Goal: Communication & Community: Answer question/provide support

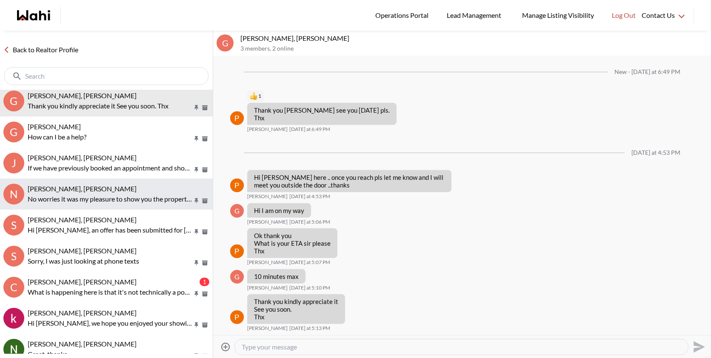
scroll to position [40, 0]
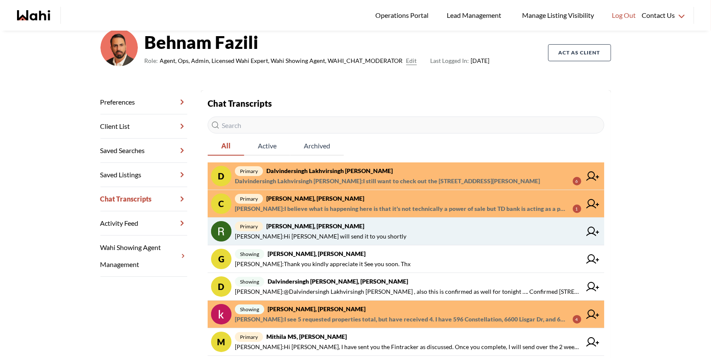
scroll to position [70, 0]
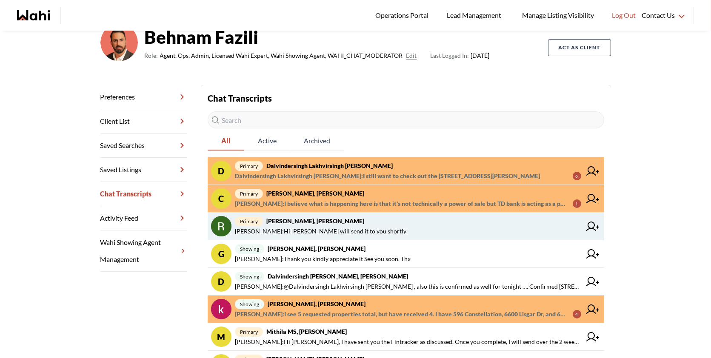
click at [338, 225] on span "primary [PERSON_NAME], [PERSON_NAME]" at bounding box center [408, 221] width 346 height 10
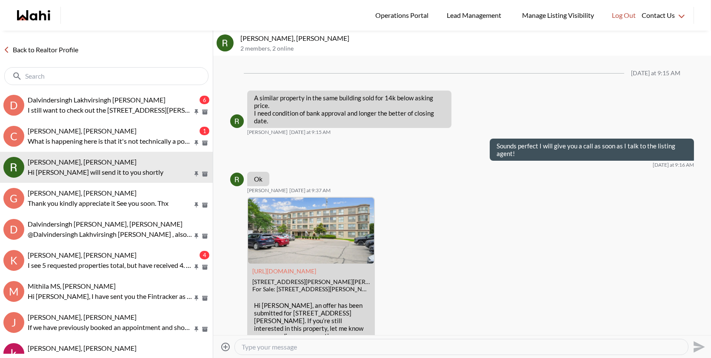
scroll to position [728, 0]
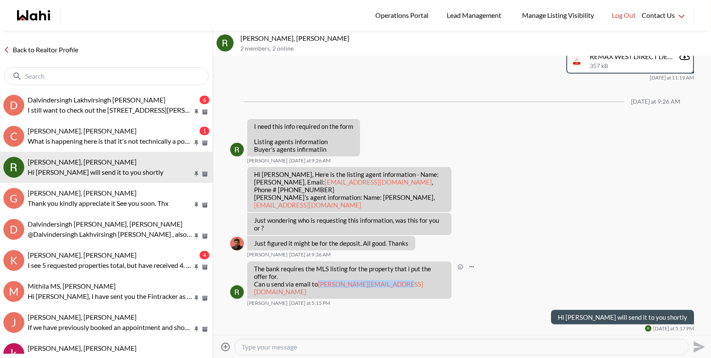
drag, startPoint x: 340, startPoint y: 291, endPoint x: 253, endPoint y: 290, distance: 87.2
click at [253, 290] on div "The bank requires the MLS listing for the property that i put the offer for. Ca…" at bounding box center [349, 280] width 204 height 37
copy link "[PERSON_NAME][EMAIL_ADDRESS][DOMAIN_NAME]"
click at [339, 350] on textarea "Type your message" at bounding box center [461, 347] width 439 height 9
type textarea "Sent"
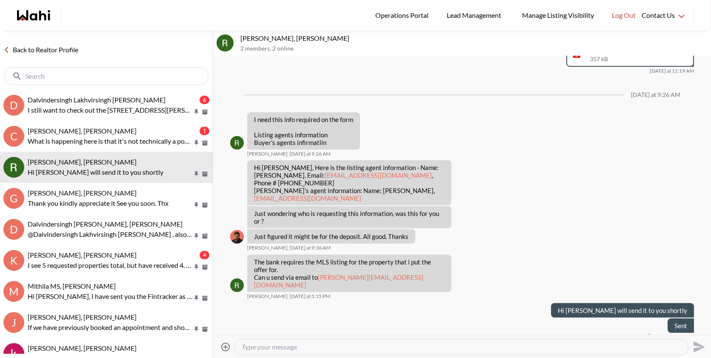
scroll to position [743, 0]
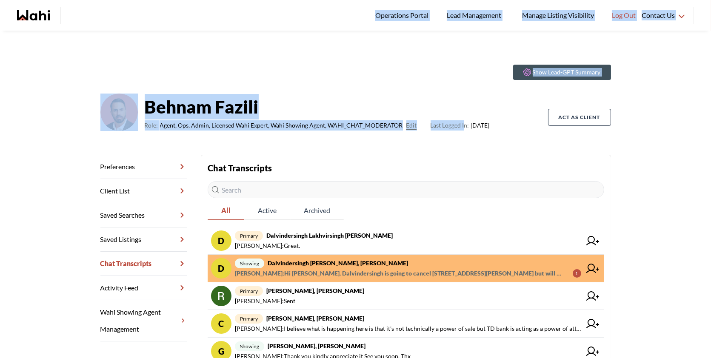
drag, startPoint x: 461, startPoint y: 122, endPoint x: 131, endPoint y: -54, distance: 374.3
click at [131, 0] on html "Logged In: Behnam Log out Operations Portal Lead Management Manage Listing Visi…" at bounding box center [355, 179] width 711 height 358
